Goal: Task Accomplishment & Management: Use online tool/utility

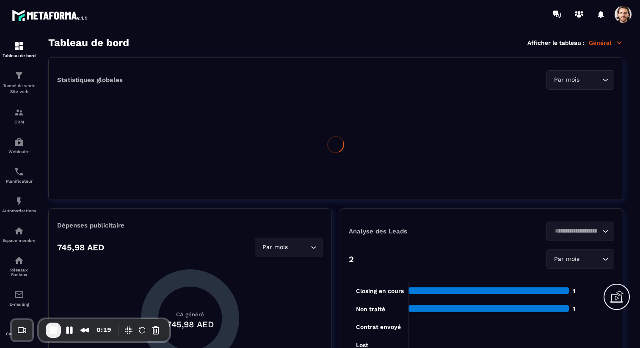
click at [619, 17] on span at bounding box center [622, 14] width 17 height 17
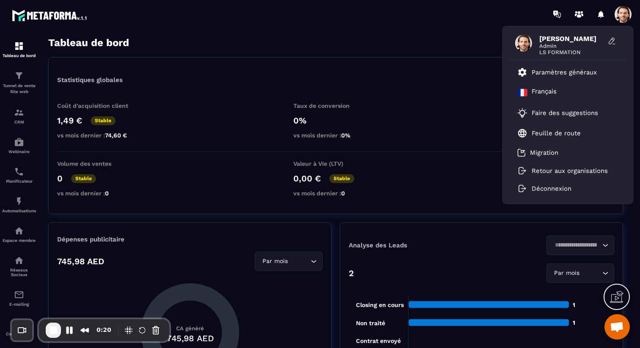
click at [176, 82] on div "Statistiques globales Par mois Loading..." at bounding box center [335, 79] width 557 height 19
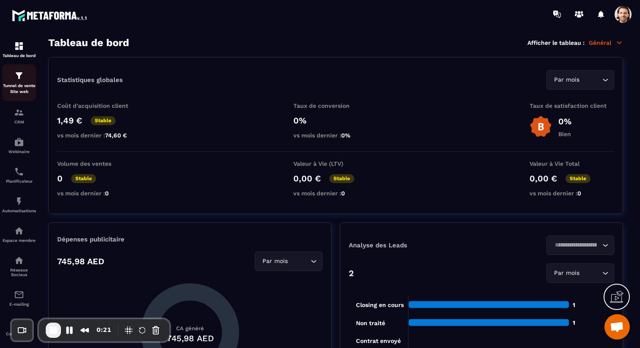
click at [19, 81] on img at bounding box center [19, 76] width 10 height 10
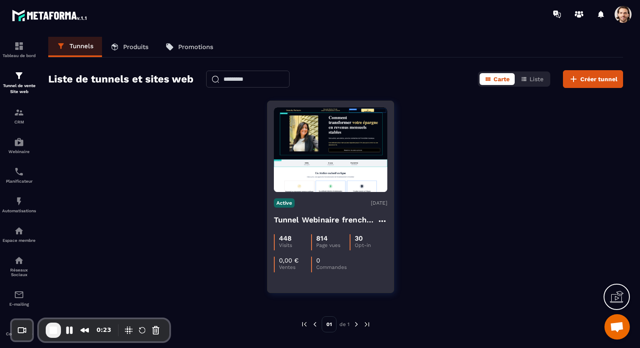
click at [298, 220] on h4 "Tunnel Webinaire frenchy partners" at bounding box center [325, 220] width 103 height 12
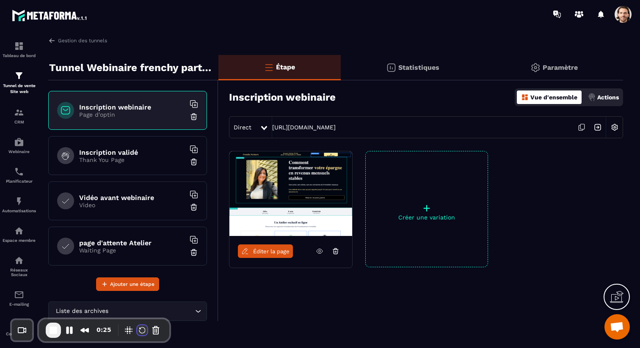
click at [137, 330] on button "Restart Recording" at bounding box center [142, 330] width 10 height 10
click at [319, 348] on div "3" at bounding box center [320, 352] width 640 height 8
click at [257, 125] on div "Direct" at bounding box center [244, 127] width 30 height 15
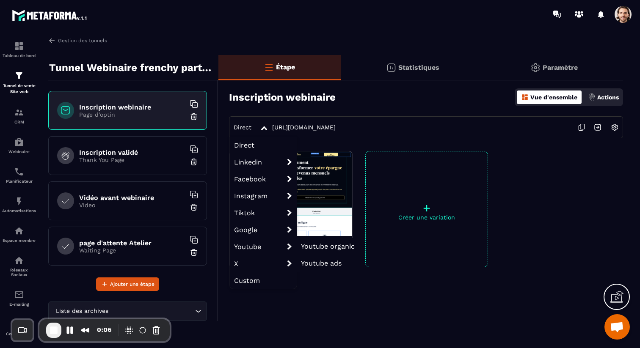
click at [322, 244] on span "Youtube organic" at bounding box center [328, 246] width 54 height 8
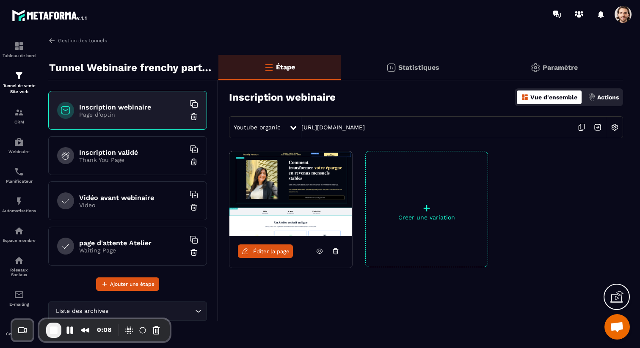
click at [277, 129] on span "Youtube organic" at bounding box center [257, 127] width 47 height 7
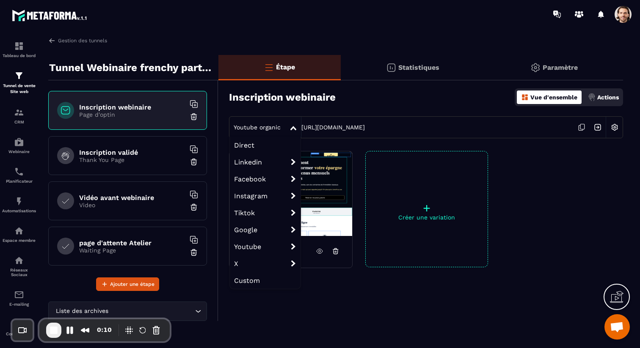
click at [256, 280] on span "Custom" at bounding box center [265, 280] width 71 height 17
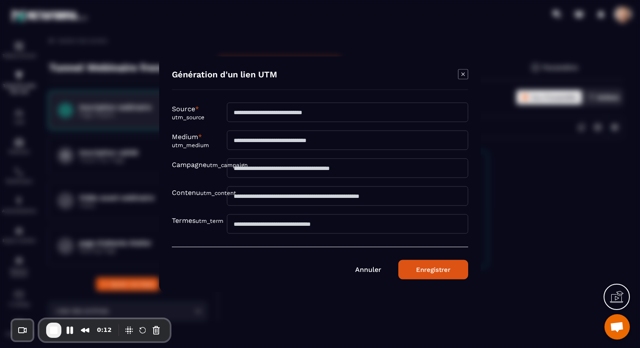
click at [258, 114] on input "Modal window" at bounding box center [347, 111] width 241 height 19
type input "*******"
click at [260, 139] on input "Modal window" at bounding box center [347, 139] width 241 height 19
type input "**********"
click at [435, 267] on button "Enregistrer" at bounding box center [433, 269] width 70 height 19
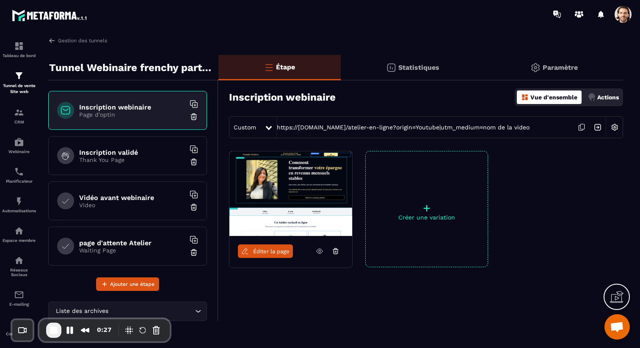
click at [269, 127] on icon at bounding box center [269, 128] width 6 height 4
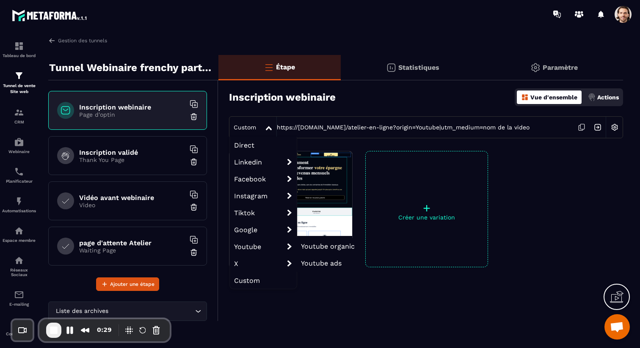
click at [304, 245] on span "Youtube organic" at bounding box center [328, 246] width 54 height 8
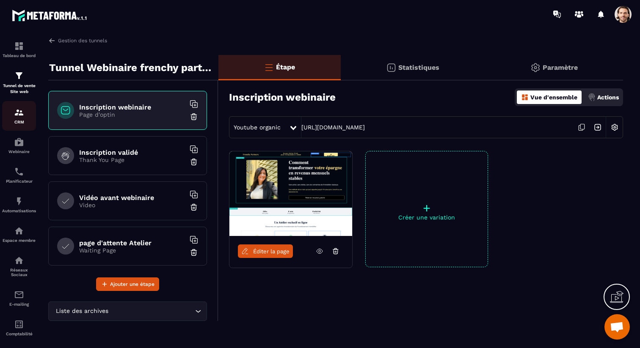
click at [20, 115] on img at bounding box center [19, 112] width 10 height 10
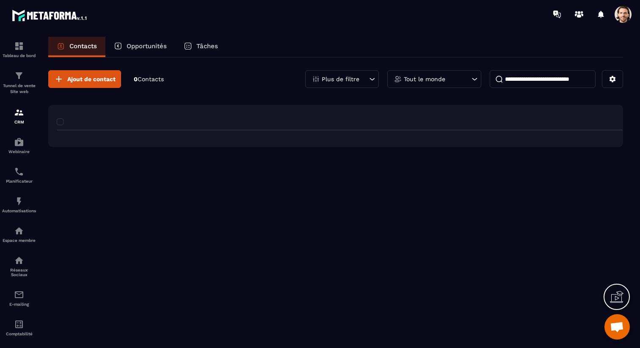
click at [253, 29] on section "Tableau de bord Tunnel de vente Site web CRM Webinaire Planificateur Automatisa…" at bounding box center [320, 200] width 640 height 344
click at [213, 44] on p "Tâches" at bounding box center [207, 46] width 22 height 8
